Goal: Task Accomplishment & Management: Manage account settings

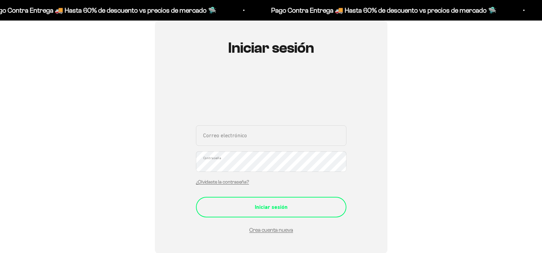
scroll to position [103, 0]
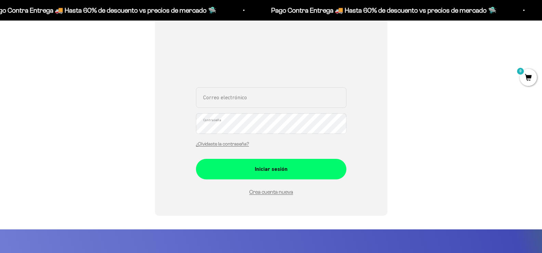
click at [274, 95] on input "Correo electrónico" at bounding box center [271, 97] width 150 height 21
type input "[EMAIL_ADDRESS][DOMAIN_NAME]"
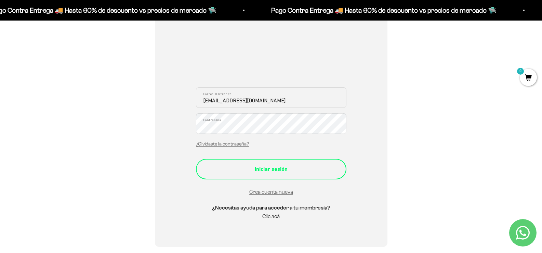
click at [267, 163] on button "Iniciar sesión" at bounding box center [271, 169] width 150 height 21
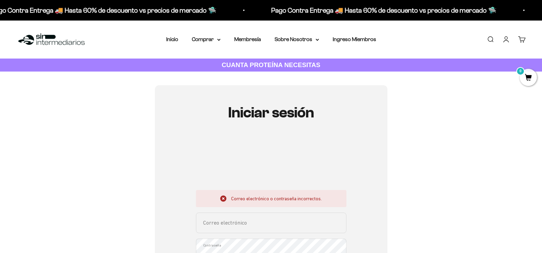
scroll to position [68, 0]
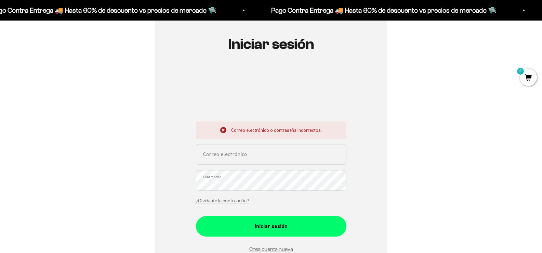
click at [240, 153] on input "Correo electrónico" at bounding box center [271, 154] width 150 height 21
type input "[EMAIL_ADDRESS][DOMAIN_NAME]"
click at [196, 216] on button "Iniciar sesión" at bounding box center [271, 226] width 150 height 21
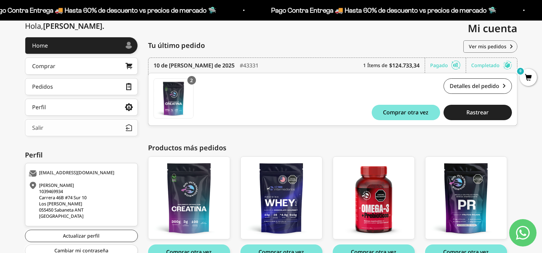
scroll to position [68, 0]
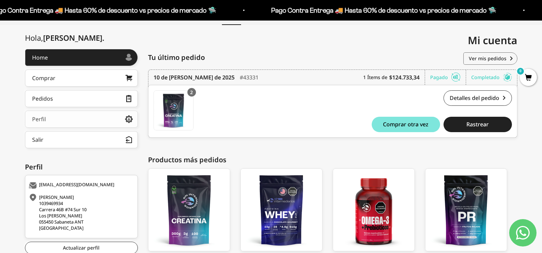
click at [59, 120] on link "Perfil" at bounding box center [81, 118] width 113 height 17
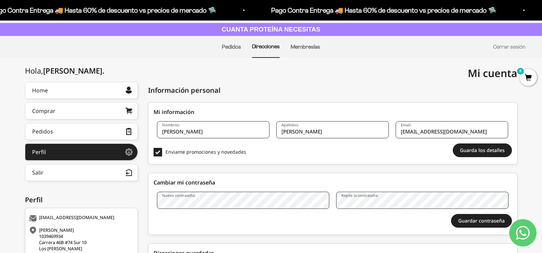
scroll to position [34, 0]
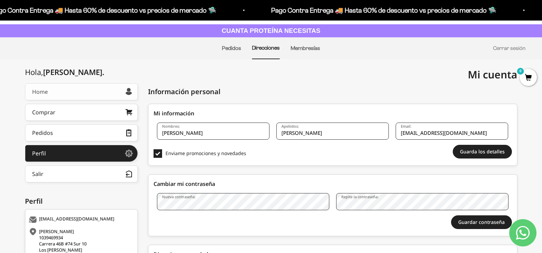
click at [49, 94] on link "Home" at bounding box center [81, 91] width 113 height 17
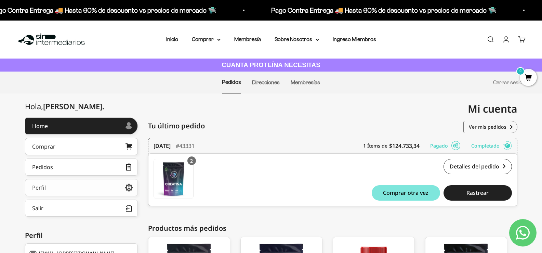
click at [52, 184] on link "Perfil" at bounding box center [81, 187] width 113 height 17
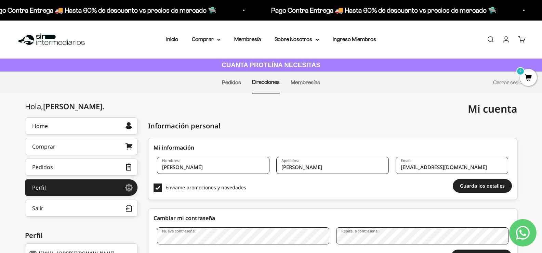
click at [308, 79] on li "Membresías" at bounding box center [305, 82] width 29 height 21
click at [308, 82] on link "Membresías" at bounding box center [305, 82] width 29 height 6
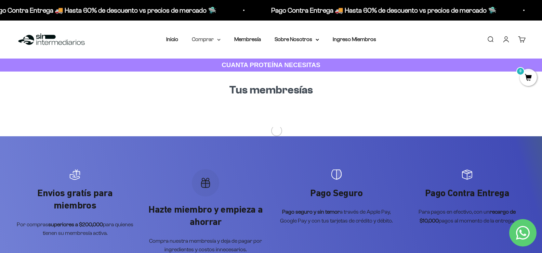
click at [210, 43] on summary "Comprar" at bounding box center [206, 39] width 29 height 9
